Goal: Book appointment/travel/reservation

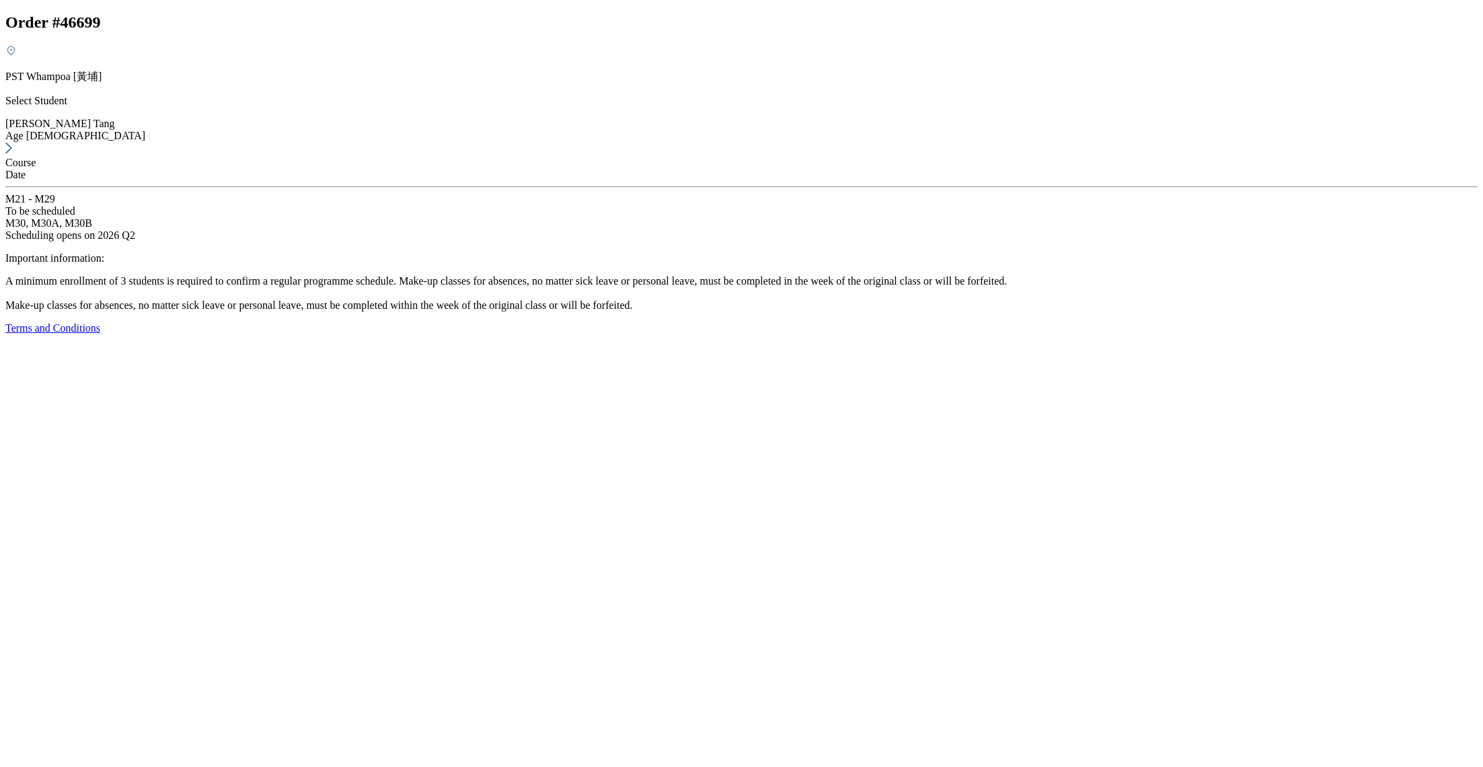
click at [514, 205] on div "To be scheduled" at bounding box center [741, 211] width 1472 height 12
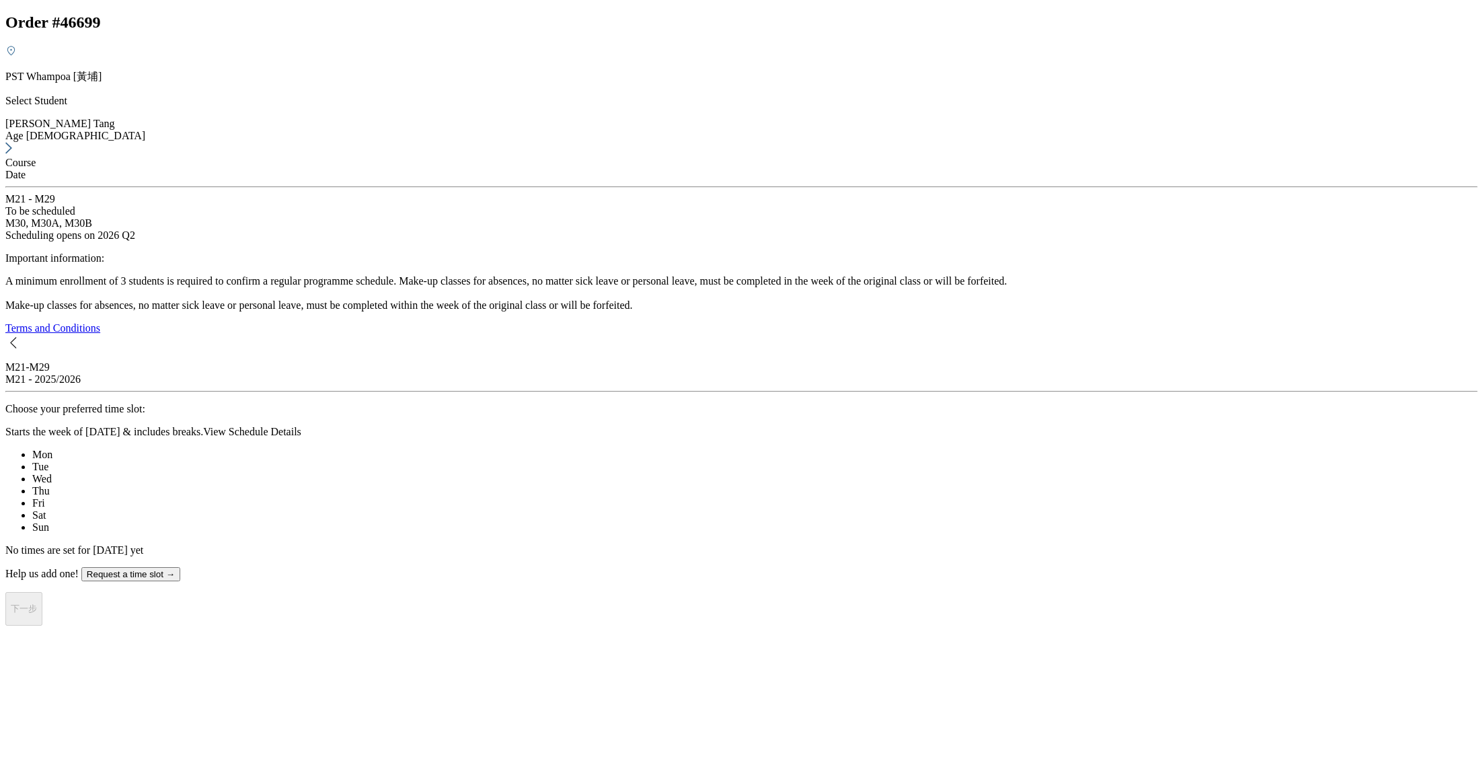
click at [52, 473] on span "Wed" at bounding box center [42, 478] width 20 height 11
click at [83, 544] on button "17:00 - 18:00" at bounding box center [43, 554] width 77 height 20
click at [995, 613] on p "[DATE], 17:00 - 18:00" at bounding box center [741, 619] width 1472 height 12
click at [1104, 613] on p "[DATE], 17:00 - 18:00" at bounding box center [741, 619] width 1472 height 12
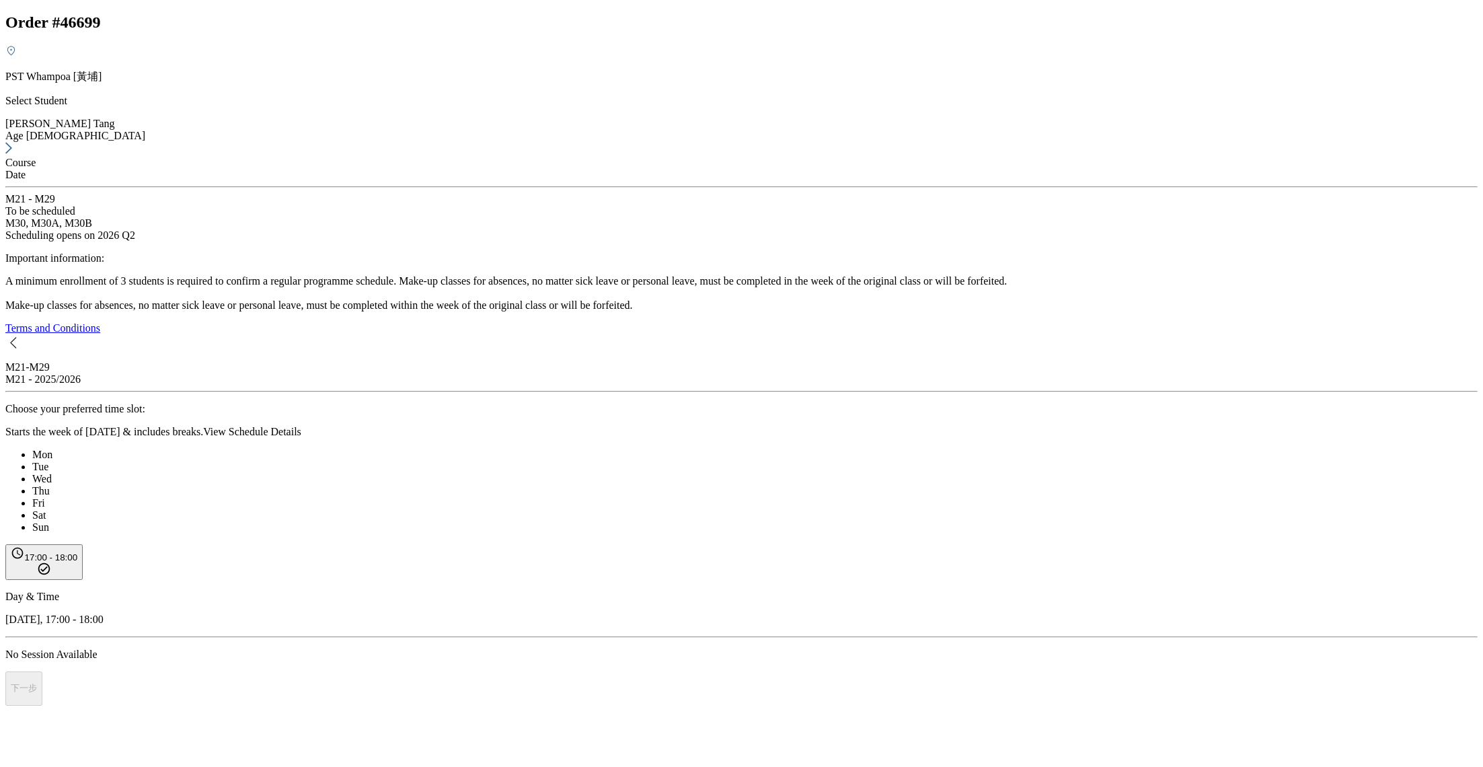
click at [83, 544] on button "17:00 - 18:00" at bounding box center [43, 562] width 77 height 36
click at [51, 562] on icon at bounding box center [44, 569] width 14 height 14
click at [83, 544] on button "17:00 - 18:00" at bounding box center [43, 562] width 77 height 36
click at [929, 590] on p "Day & Time" at bounding box center [741, 596] width 1472 height 12
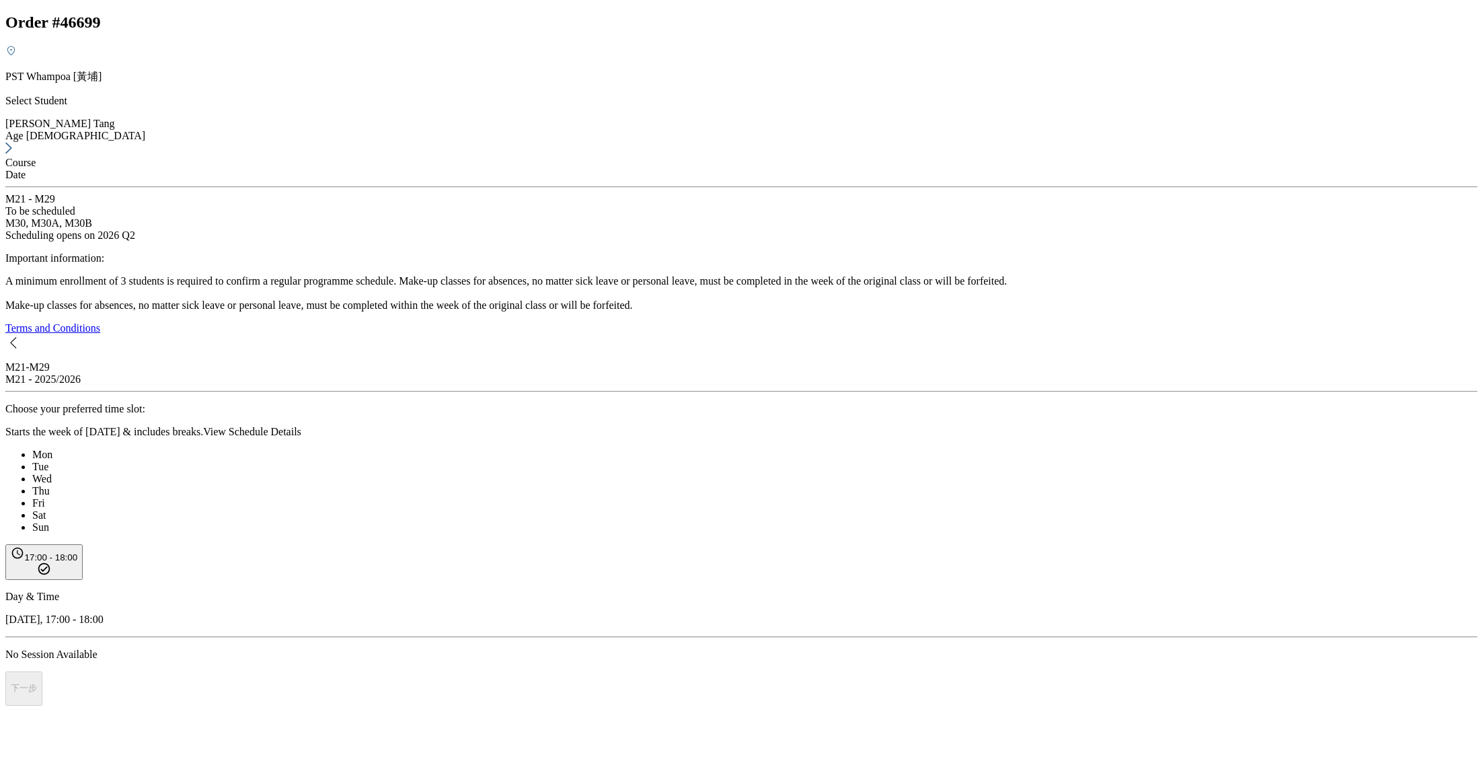
click at [115, 70] on p "PST Whampoa [黃埔]" at bounding box center [741, 77] width 1472 height 14
